Goal: Task Accomplishment & Management: Manage account settings

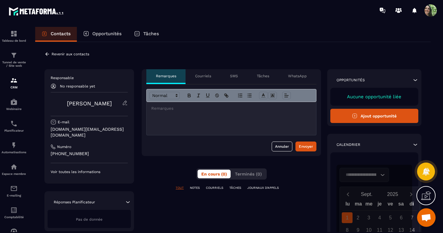
click at [48, 53] on icon at bounding box center [47, 54] width 6 height 6
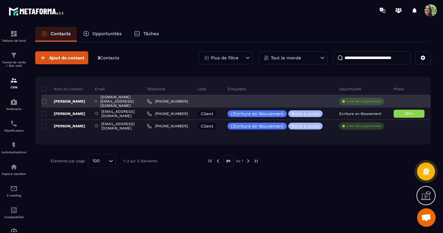
click at [44, 100] on span at bounding box center [43, 101] width 5 height 5
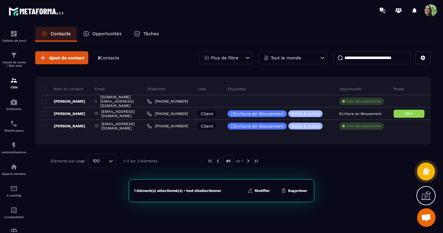
click at [262, 190] on button "Modifier" at bounding box center [258, 190] width 26 height 6
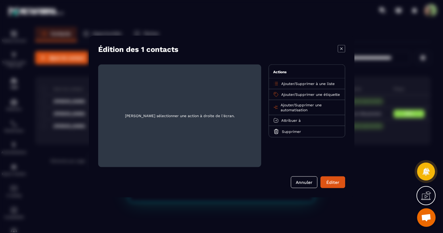
click at [286, 84] on span "Ajouter" at bounding box center [287, 83] width 13 height 4
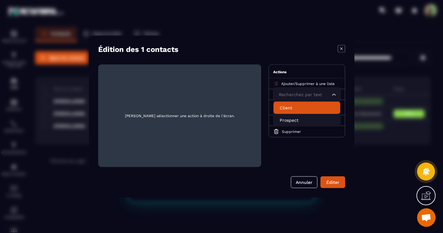
click at [290, 109] on p "Client" at bounding box center [306, 108] width 54 height 6
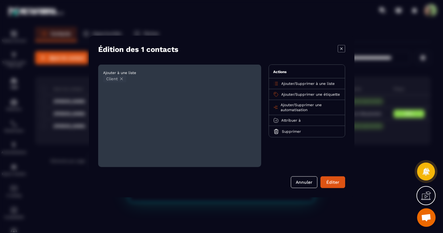
click at [289, 94] on span "Ajouter" at bounding box center [287, 94] width 13 height 4
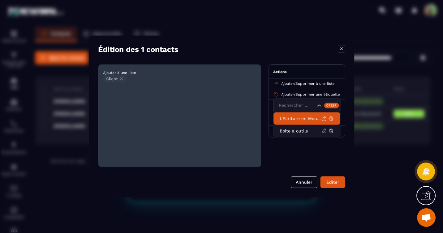
click at [295, 118] on p "L'Ecriture en Mouvement" at bounding box center [300, 118] width 42 height 6
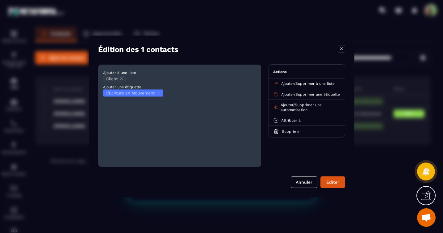
click at [291, 93] on span "Ajouter" at bounding box center [287, 94] width 13 height 4
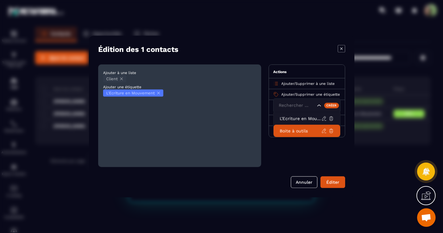
click at [297, 130] on p "Boite à outils" at bounding box center [300, 131] width 42 height 6
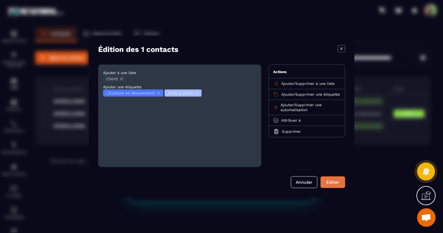
click at [332, 184] on button "Éditer" at bounding box center [332, 182] width 25 height 12
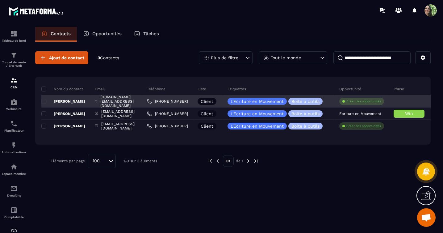
click at [381, 102] on p "Créer des opportunités" at bounding box center [363, 101] width 35 height 4
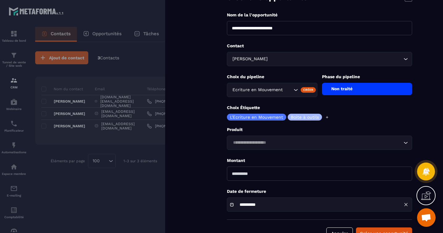
scroll to position [47, 0]
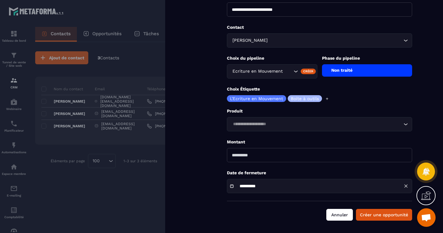
click at [332, 212] on button "Annuler" at bounding box center [339, 214] width 27 height 12
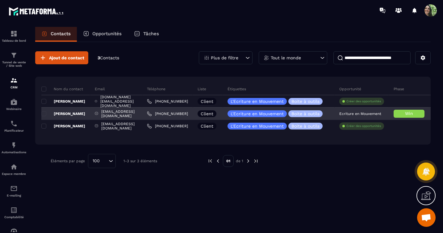
click at [368, 115] on p "Ecriture en Mouvement" at bounding box center [360, 113] width 42 height 4
click at [368, 114] on p "Ecriture en Mouvement" at bounding box center [360, 113] width 42 height 4
click at [414, 115] on h6 "Win" at bounding box center [408, 113] width 25 height 5
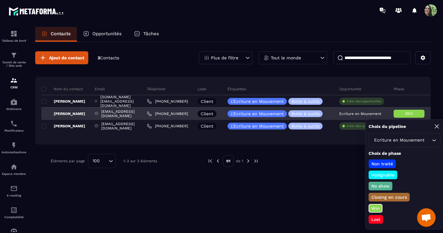
click at [414, 115] on h6 "Win" at bounding box center [408, 113] width 25 height 5
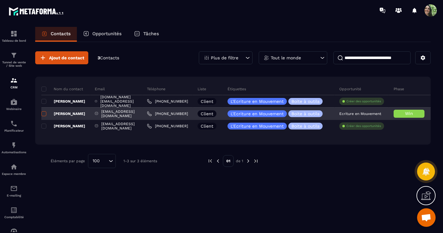
click at [45, 113] on span at bounding box center [43, 113] width 5 height 5
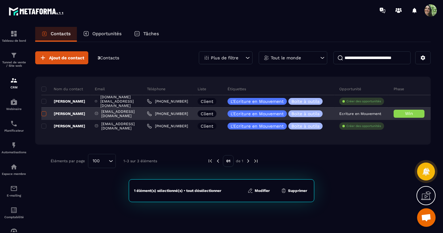
click at [45, 113] on span at bounding box center [43, 113] width 5 height 5
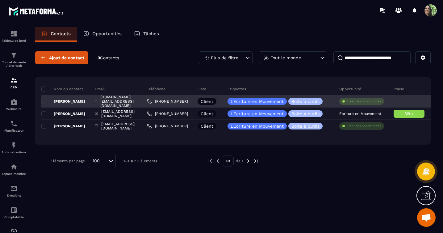
click at [373, 101] on p "Créer des opportunités" at bounding box center [363, 101] width 35 height 4
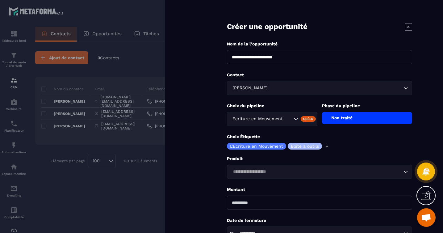
click at [318, 60] on input "**********" at bounding box center [319, 57] width 185 height 14
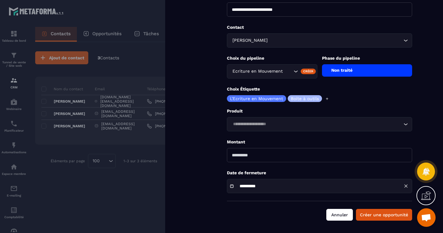
click at [344, 212] on button "Annuler" at bounding box center [339, 214] width 27 height 12
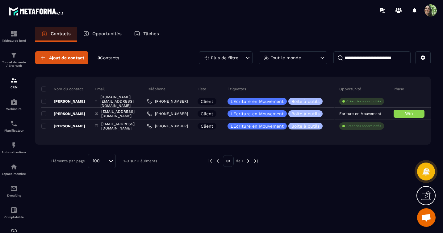
click at [182, 150] on div "Ajout de contact 3 Contacts Plus de filtre Tout le monde Nom du contact Email T…" at bounding box center [232, 109] width 395 height 135
click at [110, 33] on p "Opportunités" at bounding box center [106, 34] width 29 height 6
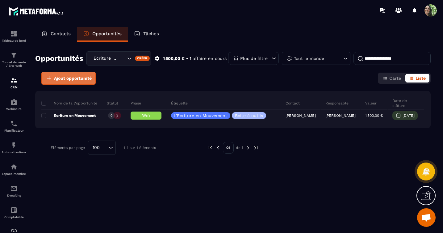
click at [67, 79] on span "Ajout opportunité" at bounding box center [73, 78] width 38 height 6
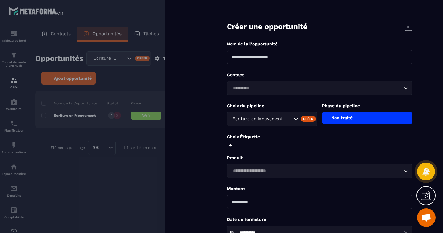
click at [285, 59] on input at bounding box center [319, 57] width 185 height 14
type input "**********"
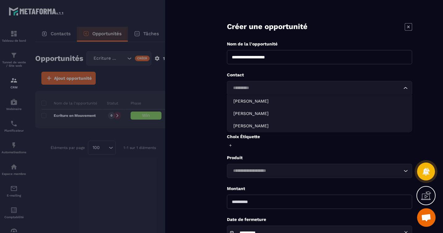
click at [259, 88] on input "Search for option" at bounding box center [316, 88] width 171 height 7
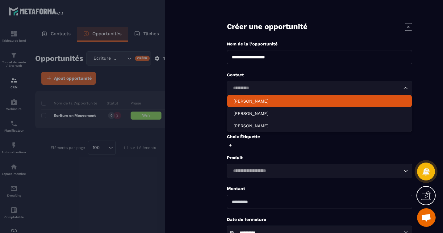
click at [257, 99] on p "[PERSON_NAME]" at bounding box center [319, 101] width 172 height 6
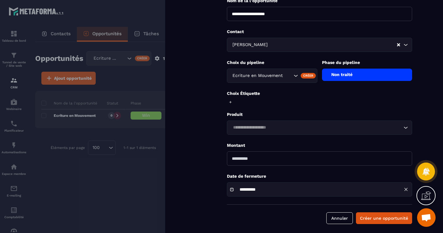
scroll to position [47, 0]
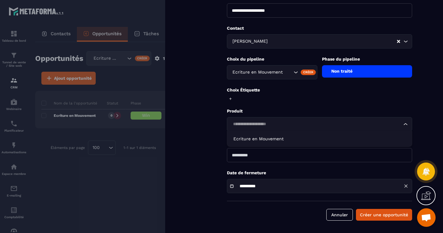
click at [289, 126] on input "Search for option" at bounding box center [316, 124] width 171 height 7
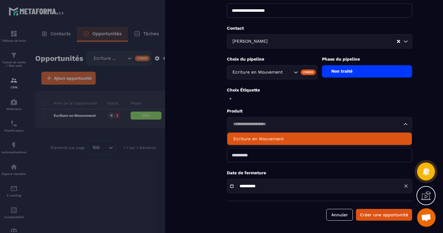
click at [277, 141] on p "Ecriture en Mouvement" at bounding box center [319, 138] width 172 height 6
type input "*******"
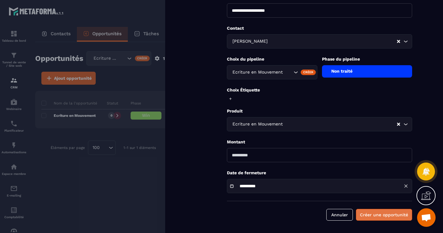
click at [368, 213] on button "Créer une opportunité" at bounding box center [384, 214] width 56 height 12
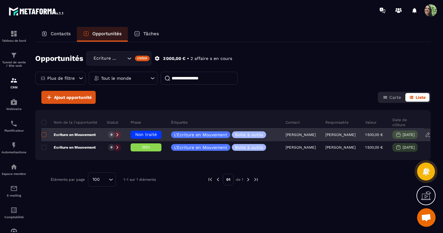
click at [43, 133] on span at bounding box center [43, 134] width 5 height 5
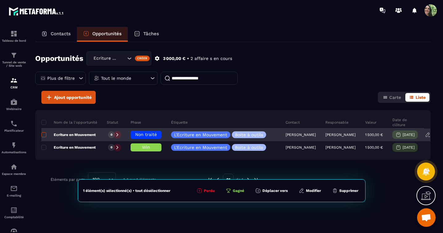
click at [43, 133] on span at bounding box center [43, 134] width 5 height 5
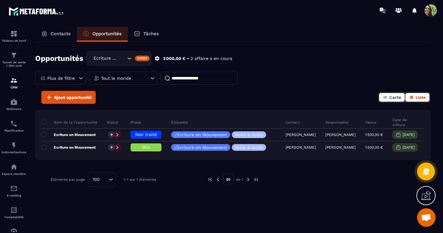
click at [389, 97] on span "Carte" at bounding box center [395, 97] width 12 height 5
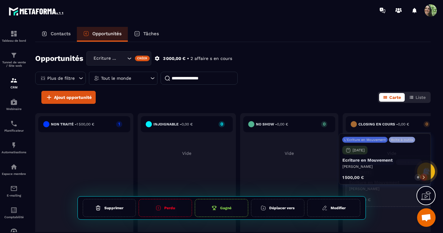
drag, startPoint x: 96, startPoint y: 158, endPoint x: 393, endPoint y: 155, distance: 297.6
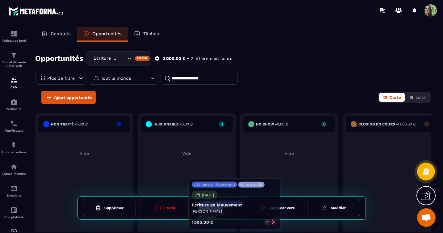
drag, startPoint x: 382, startPoint y: 161, endPoint x: 225, endPoint y: 203, distance: 162.9
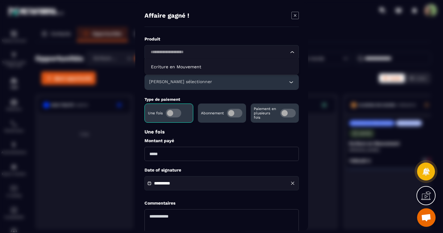
click at [293, 54] on icon "Search for option" at bounding box center [292, 52] width 6 height 6
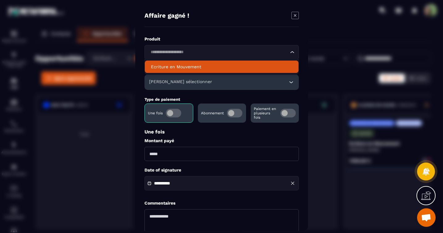
click at [250, 66] on p "Ecriture en Mouvement" at bounding box center [221, 67] width 141 height 6
type input "*******"
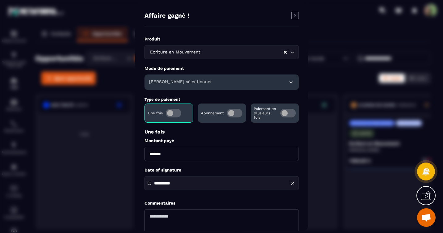
click at [290, 81] on icon "Modal window" at bounding box center [291, 82] width 6 height 6
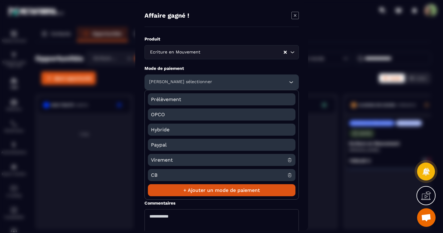
click at [189, 159] on span "Virement" at bounding box center [219, 160] width 136 height 12
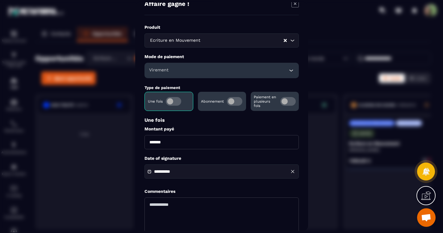
scroll to position [53, 0]
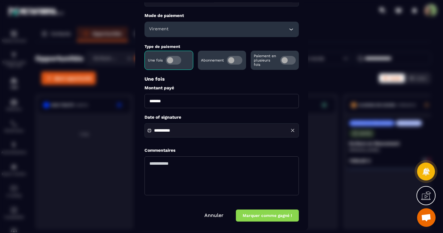
click at [261, 215] on button "Marquer comme gagné !" at bounding box center [267, 215] width 63 height 12
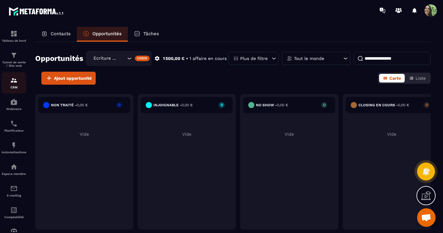
click at [14, 82] on img at bounding box center [13, 79] width 7 height 7
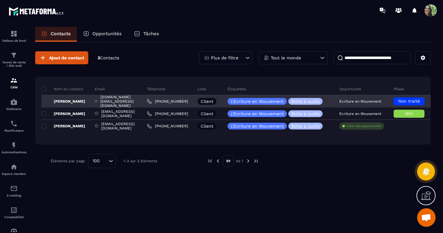
click at [418, 101] on span "Non traité" at bounding box center [409, 100] width 22 height 5
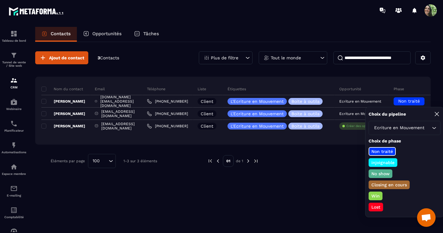
click at [324, 181] on div "Ajout de contact 3 Contacts Plus de filtre Tout le monde Nom du contact Email T…" at bounding box center [232, 137] width 395 height 190
